Goal: Task Accomplishment & Management: Manage account settings

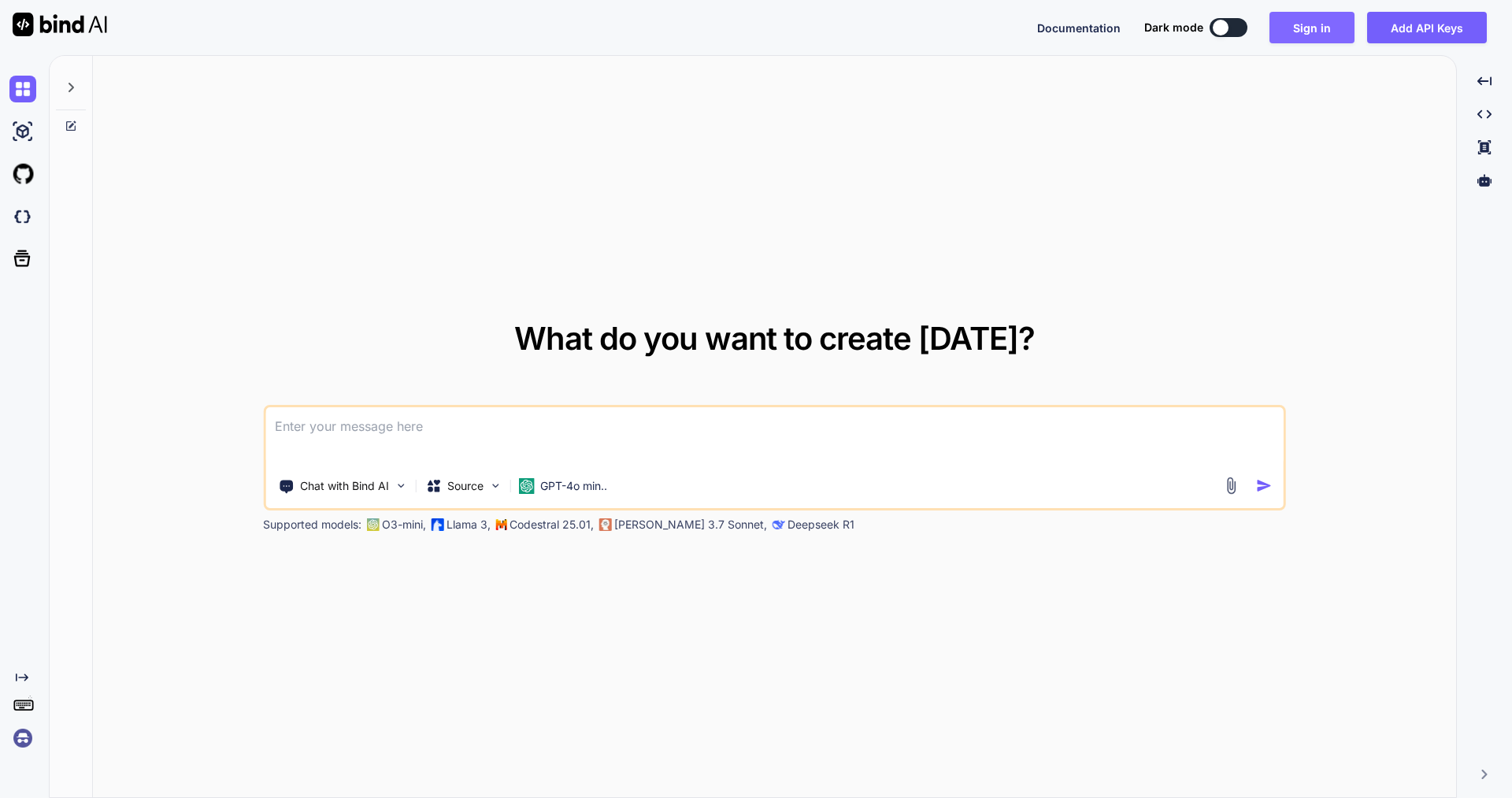
click at [1316, 24] on button "Sign in" at bounding box center [1312, 28] width 85 height 32
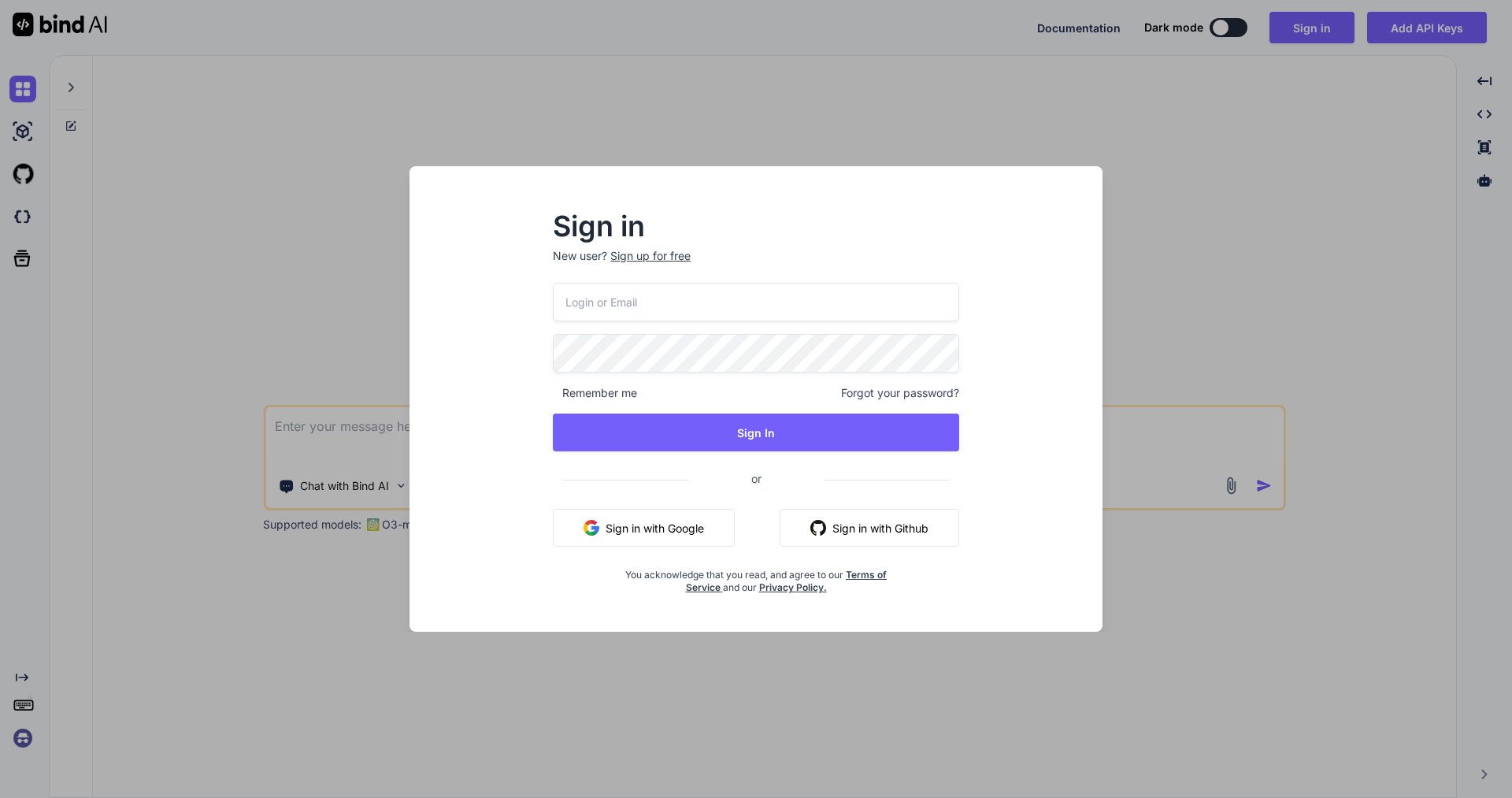
click at [614, 302] on input "email" at bounding box center [755, 302] width 405 height 39
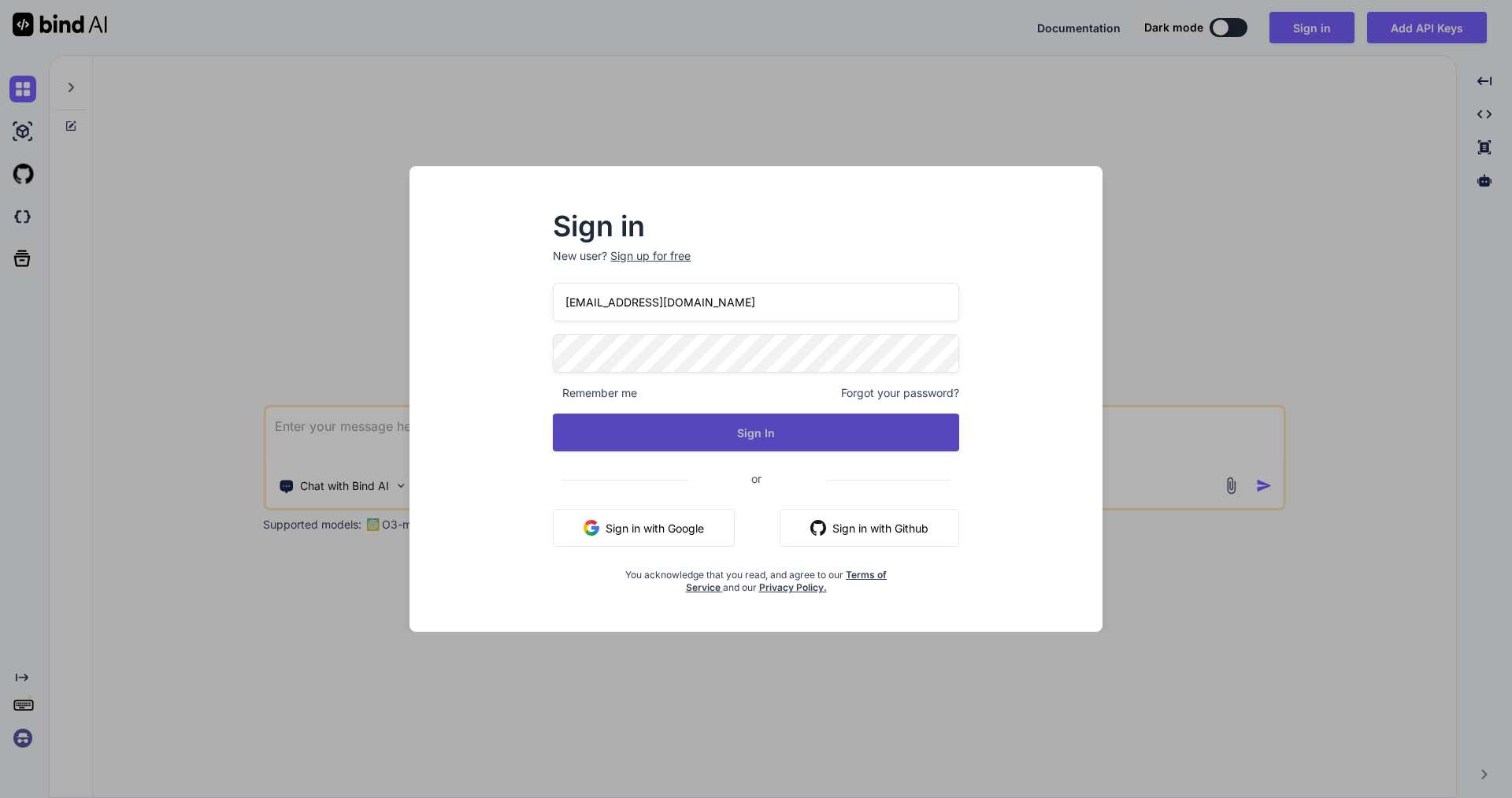
type input "[EMAIL_ADDRESS][DOMAIN_NAME]"
click at [736, 428] on button "Sign In" at bounding box center [755, 432] width 405 height 38
click at [769, 434] on button "Sign In" at bounding box center [755, 432] width 405 height 38
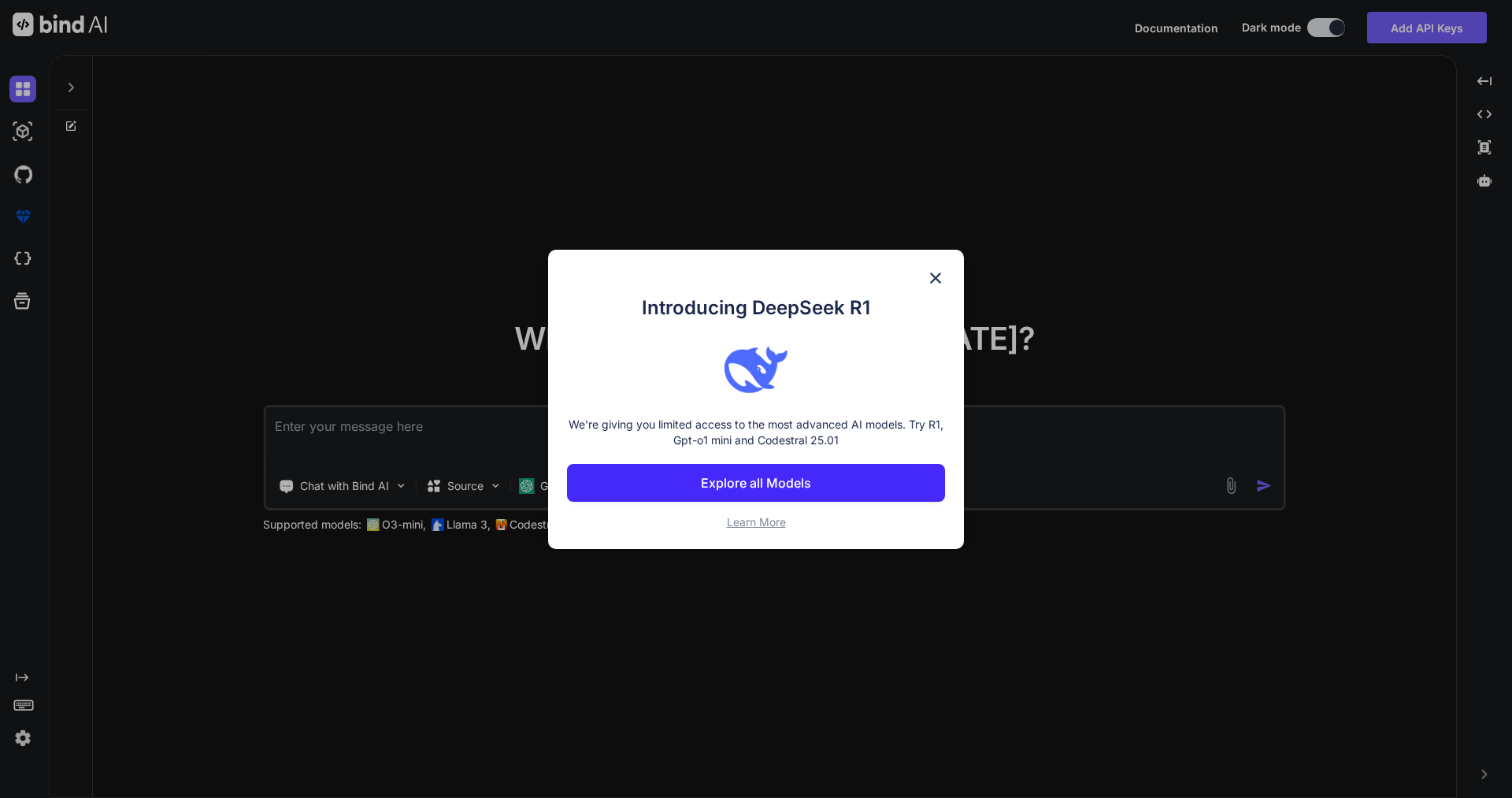
click at [933, 282] on img at bounding box center [936, 278] width 19 height 19
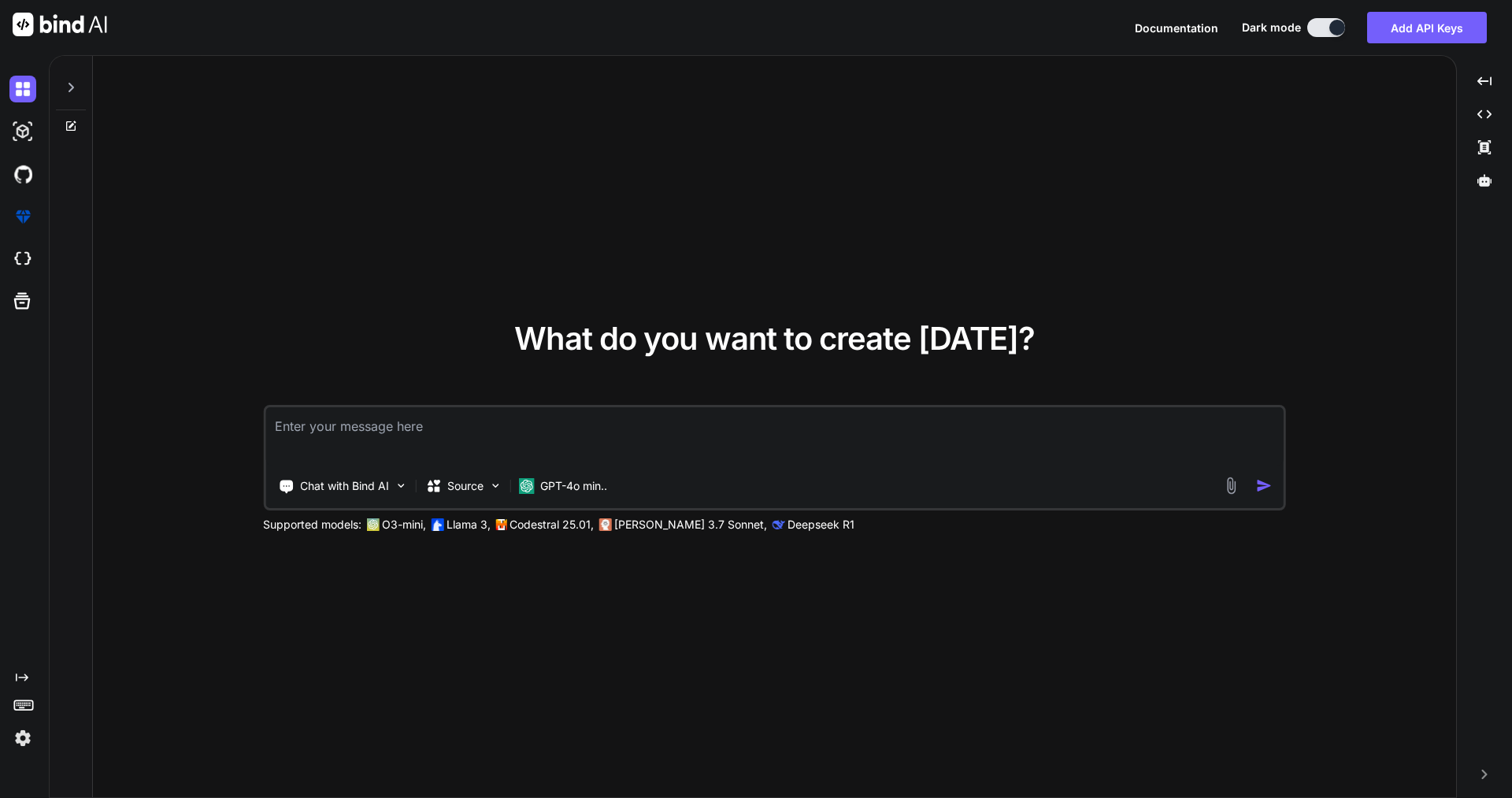
click at [25, 736] on img at bounding box center [23, 738] width 27 height 27
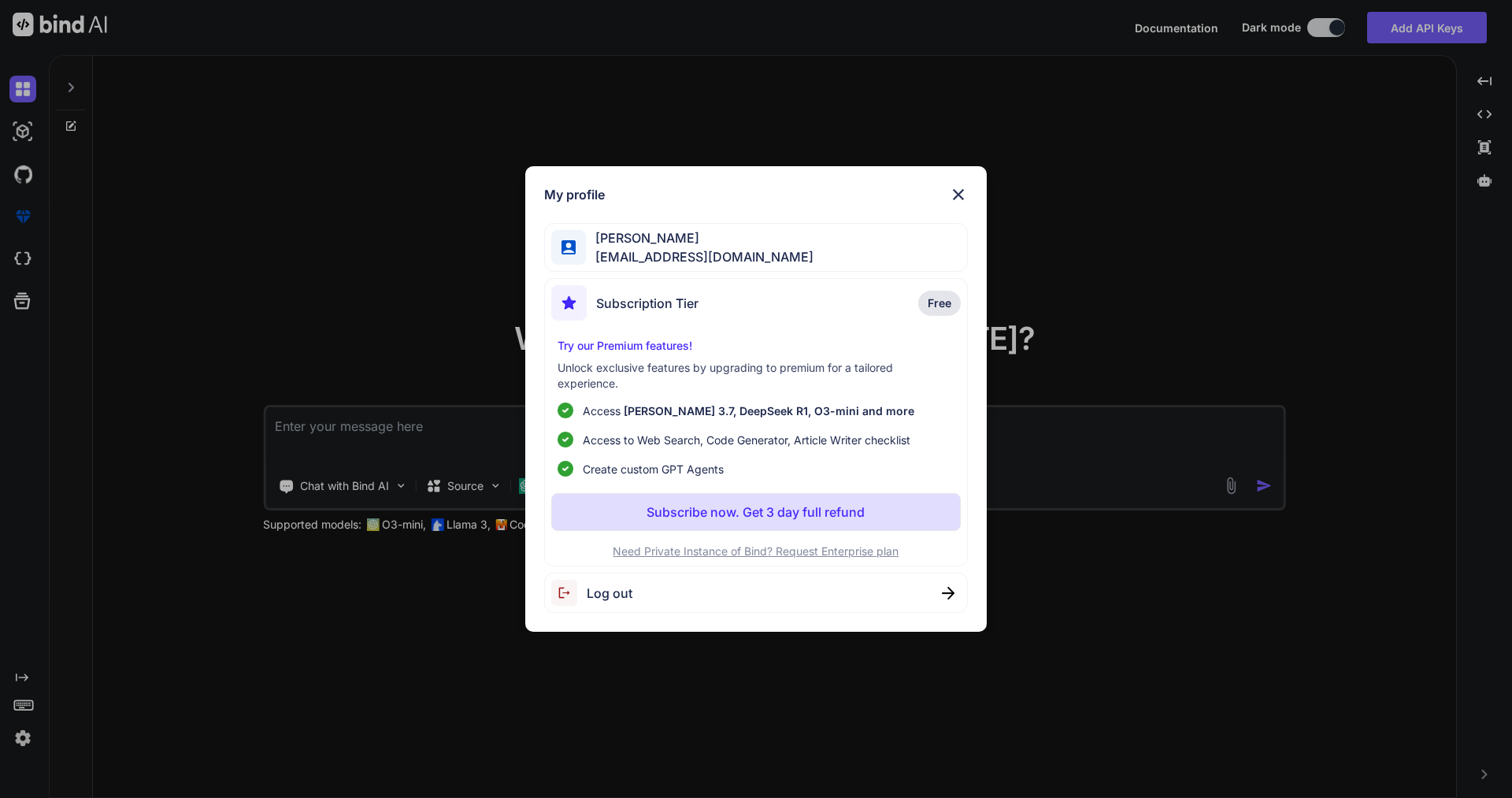
click at [607, 593] on span "Log out" at bounding box center [610, 593] width 46 height 19
type textarea "x"
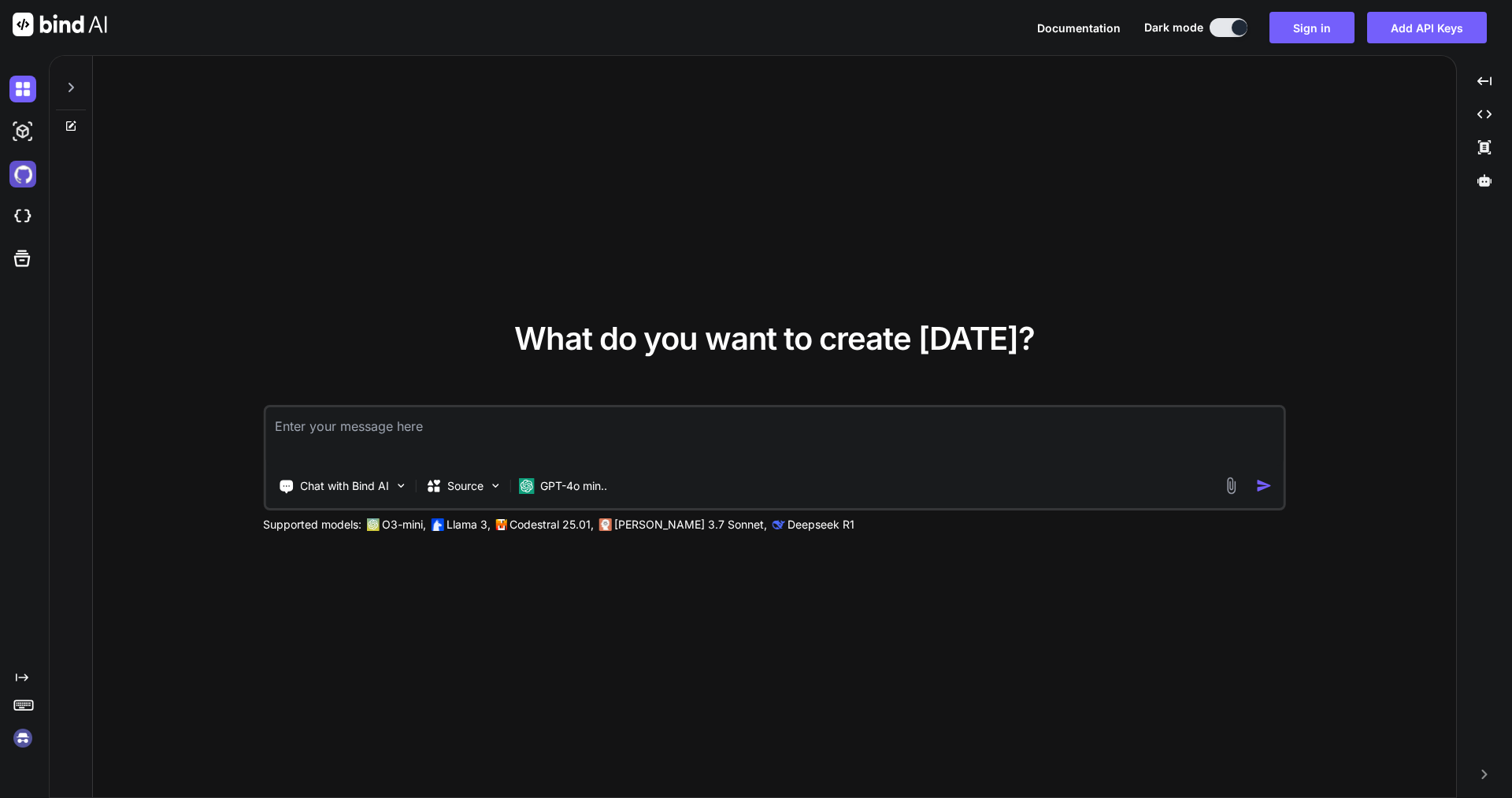
click at [20, 182] on img at bounding box center [23, 174] width 27 height 27
